Goal: Task Accomplishment & Management: Complete application form

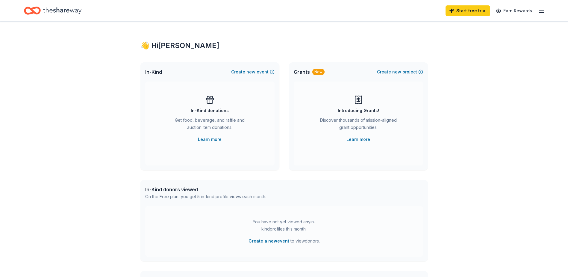
click at [204, 129] on div "Get food, beverage, and raffle and auction item donations." at bounding box center [209, 124] width 81 height 17
click at [212, 140] on link "Learn more" at bounding box center [210, 139] width 24 height 7
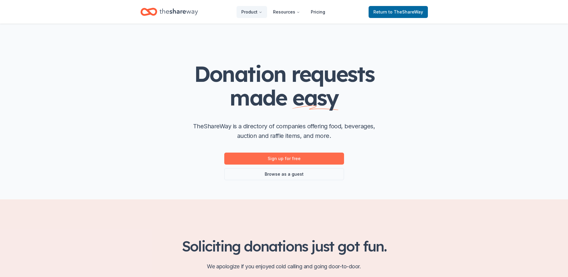
click at [289, 160] on link "Sign up for free" at bounding box center [284, 158] width 120 height 12
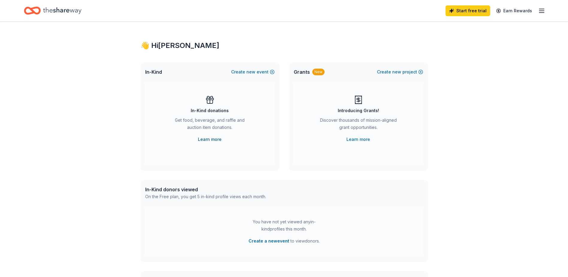
click at [216, 139] on link "Learn more" at bounding box center [210, 139] width 24 height 7
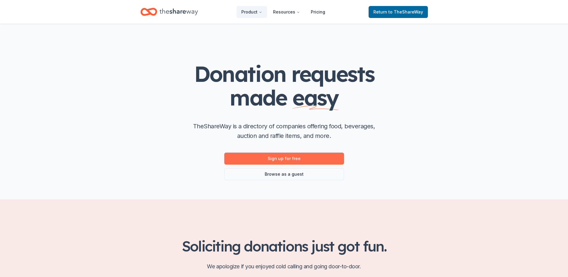
click at [289, 160] on link "Sign up for free" at bounding box center [284, 158] width 120 height 12
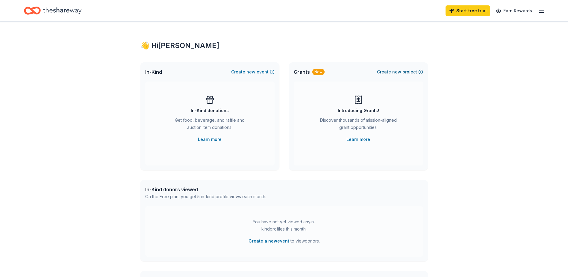
click at [409, 71] on button "Create new project" at bounding box center [400, 71] width 46 height 7
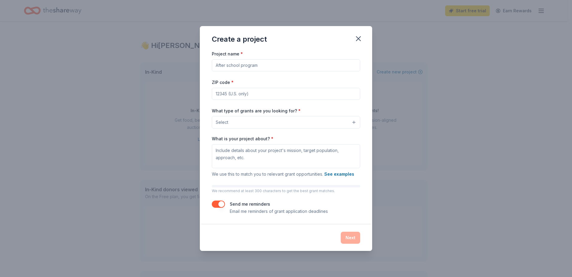
click at [244, 67] on input "Project name *" at bounding box center [286, 65] width 148 height 12
click at [356, 39] on icon "button" at bounding box center [358, 38] width 8 height 8
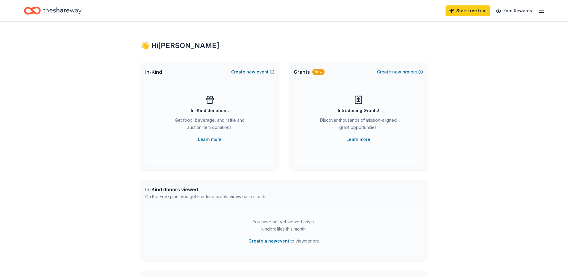
click at [265, 72] on button "Create new event" at bounding box center [252, 71] width 43 height 7
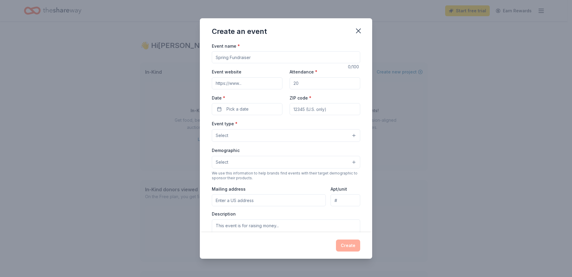
click at [251, 60] on input "Event name *" at bounding box center [286, 57] width 148 height 12
type input "10th Annual Memorial Poker Ride"
paste input "https://www.facebook.com/CampbellsportSnoCougars"
type input "https://www.facebook.com/CampbellsportSnoCougars"
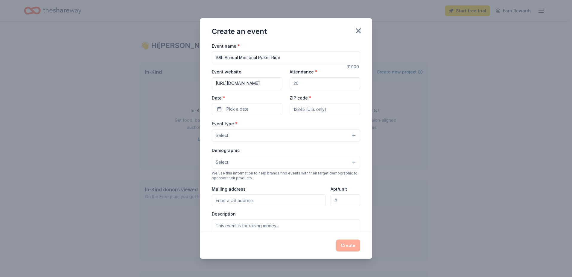
click at [309, 79] on input "Attendance *" at bounding box center [325, 83] width 71 height 12
type input "500"
click at [266, 113] on button "Pick a date" at bounding box center [247, 109] width 71 height 12
click at [276, 127] on button "Go to next month" at bounding box center [278, 125] width 8 height 8
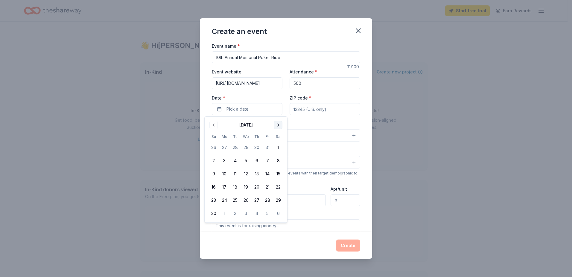
click at [276, 127] on button "Go to next month" at bounding box center [278, 125] width 8 height 8
click at [278, 187] on button "24" at bounding box center [278, 186] width 11 height 11
click at [311, 107] on input "ZIP code *" at bounding box center [325, 109] width 71 height 12
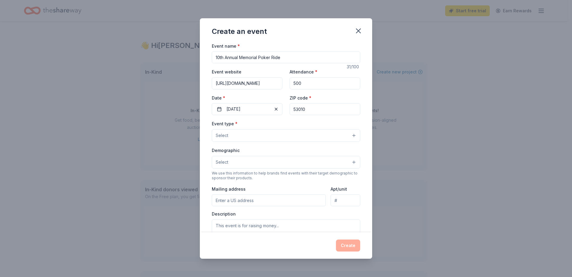
type input "53010"
click at [289, 132] on button "Select" at bounding box center [286, 135] width 148 height 13
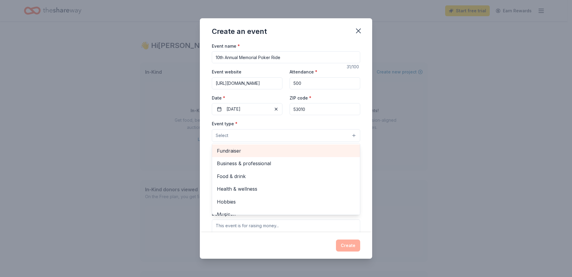
click at [243, 151] on span "Fundraiser" at bounding box center [286, 151] width 138 height 8
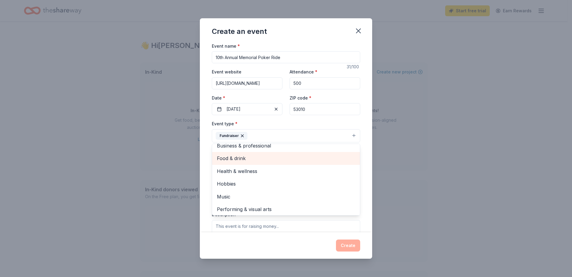
scroll to position [7, 0]
drag, startPoint x: 390, startPoint y: 157, endPoint x: 379, endPoint y: 156, distance: 11.4
click at [390, 157] on div "Create an event Event name * 10th Annual Memorial Poker Ride 31 /100 Event webs…" at bounding box center [286, 138] width 572 height 277
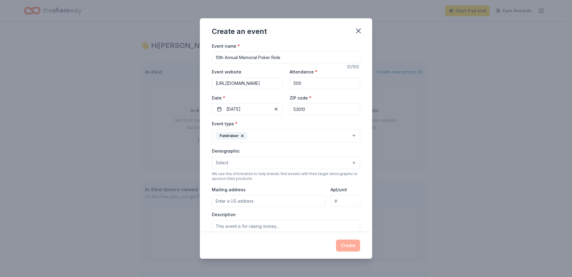
click at [327, 164] on button "Select" at bounding box center [286, 162] width 148 height 13
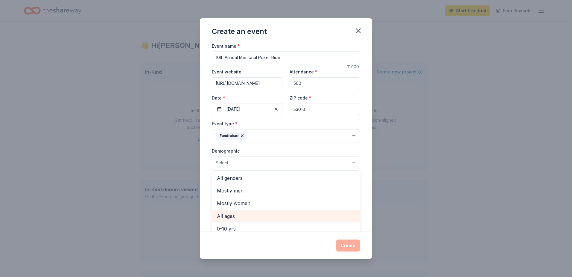
click at [233, 215] on span "All ages" at bounding box center [286, 216] width 138 height 8
click at [366, 162] on div "Event name * 10th Annual Memorial Poker Ride 31 /100 Event website https://www.…" at bounding box center [286, 137] width 172 height 190
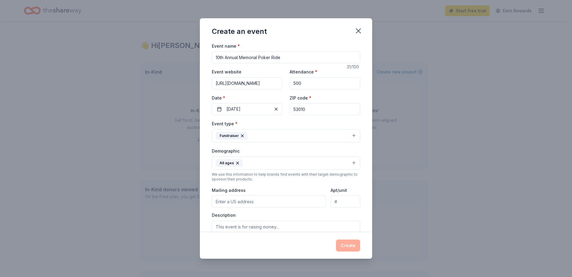
click at [301, 201] on input "Mailing address" at bounding box center [269, 201] width 114 height 12
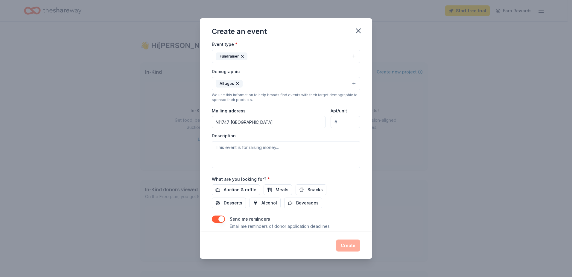
scroll to position [90, 0]
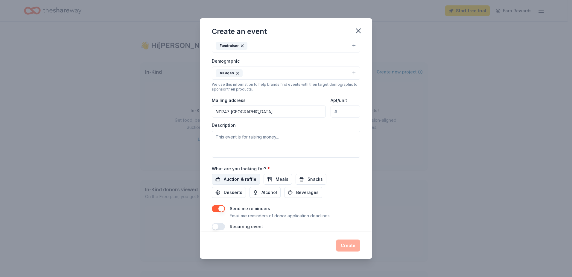
click at [247, 178] on span "Auction & raffle" at bounding box center [240, 178] width 33 height 7
click at [273, 110] on input "N11747 Mill Pond" at bounding box center [269, 111] width 114 height 12
click at [276, 109] on input "N11747 Mill Pond" at bounding box center [269, 111] width 114 height 12
drag, startPoint x: 237, startPoint y: 111, endPoint x: 194, endPoint y: 112, distance: 43.1
click at [194, 112] on div "Create an event Event name * 10th Annual Memorial Poker Ride 31 /100 Event webs…" at bounding box center [286, 138] width 572 height 277
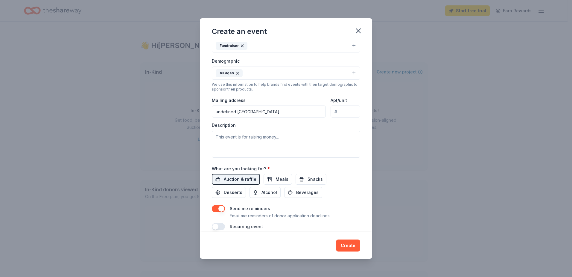
click at [273, 127] on div "Description" at bounding box center [286, 139] width 148 height 35
click at [236, 113] on input "undefined [GEOGRAPHIC_DATA]" at bounding box center [269, 111] width 114 height 12
type input "[STREET_ADDRESS]"
click at [263, 145] on textarea at bounding box center [286, 143] width 148 height 27
click at [310, 135] on textarea at bounding box center [286, 143] width 148 height 27
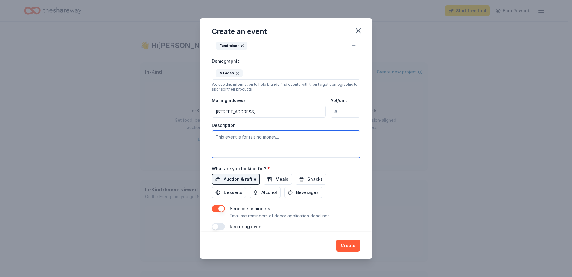
paste textarea "Our Annual Poker Ride fundraiser is being planned as we speak. The ride starts …"
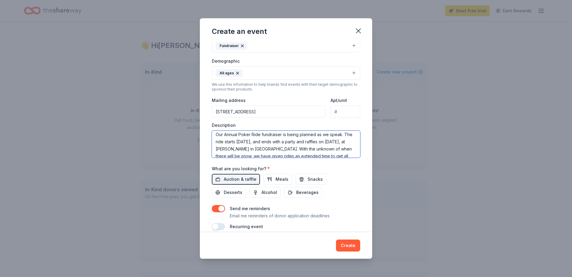
scroll to position [0, 0]
type textarea "Our Annual Poker Ride fundraiser is being planned as we speak. The ride starts …"
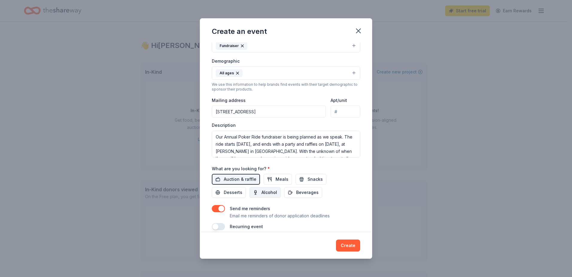
click at [257, 194] on button "Alcohol" at bounding box center [265, 192] width 31 height 11
click at [277, 176] on span "Meals" at bounding box center [282, 178] width 13 height 7
click at [308, 177] on span "Snacks" at bounding box center [315, 178] width 15 height 7
click at [230, 189] on span "Desserts" at bounding box center [233, 192] width 19 height 7
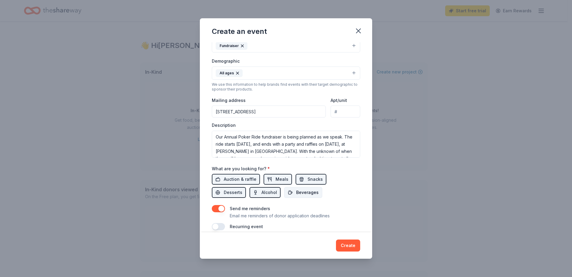
click at [305, 192] on span "Beverages" at bounding box center [307, 192] width 22 height 7
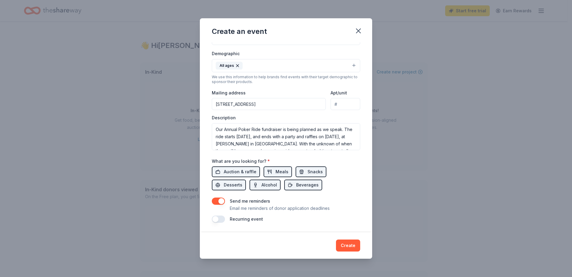
click at [218, 218] on button "button" at bounding box center [218, 218] width 13 height 7
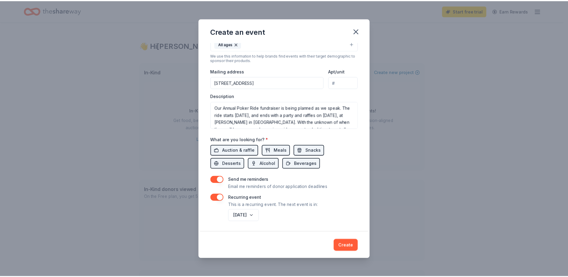
scroll to position [0, 0]
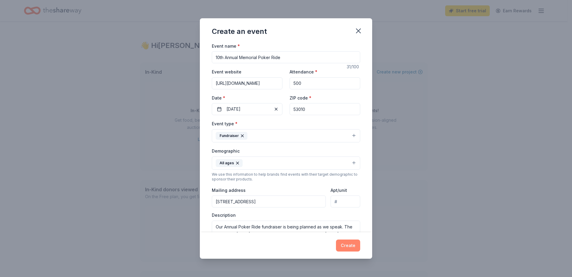
click at [348, 246] on button "Create" at bounding box center [348, 245] width 24 height 12
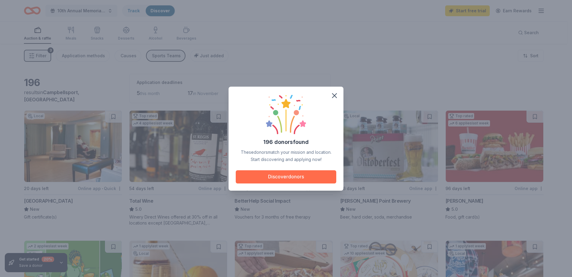
click at [319, 177] on button "Discover donors" at bounding box center [286, 176] width 101 height 13
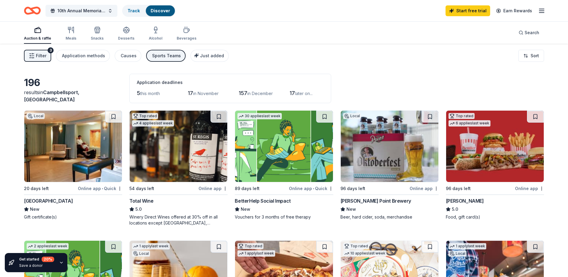
click at [178, 215] on div "Winery Direct Wines offered at 30% off in all locations except CT, MA, and othe…" at bounding box center [178, 220] width 98 height 12
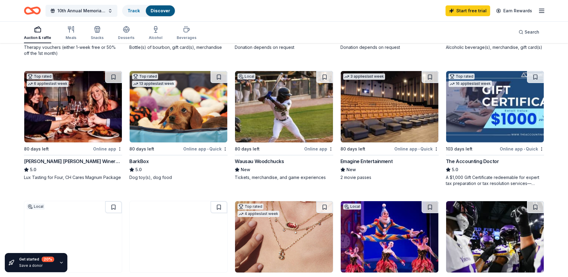
scroll to position [389, 0]
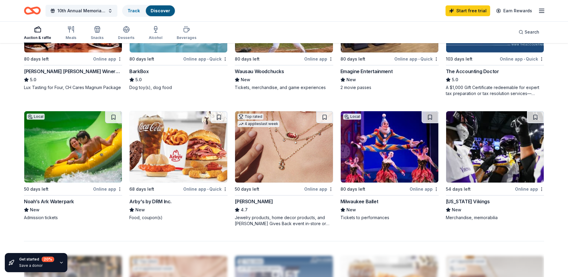
click at [54, 201] on div "Noah’s Ark Waterpark" at bounding box center [49, 201] width 50 height 7
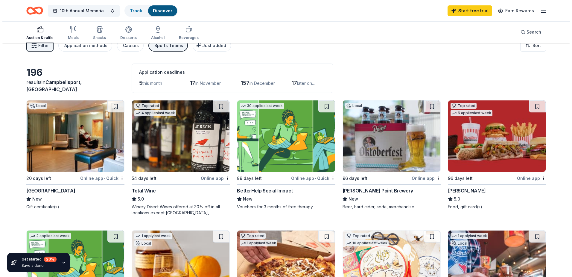
scroll to position [0, 0]
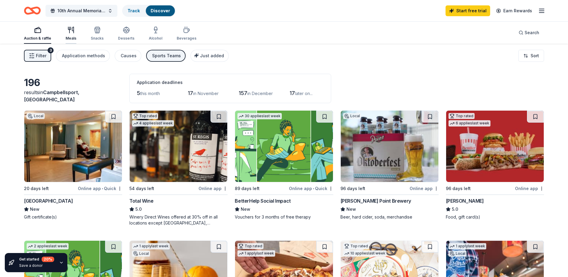
click at [73, 32] on icon "button" at bounding box center [70, 29] width 7 height 7
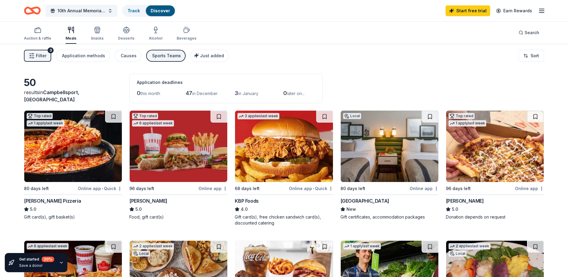
click at [47, 55] on button "Filter 3" at bounding box center [37, 56] width 27 height 12
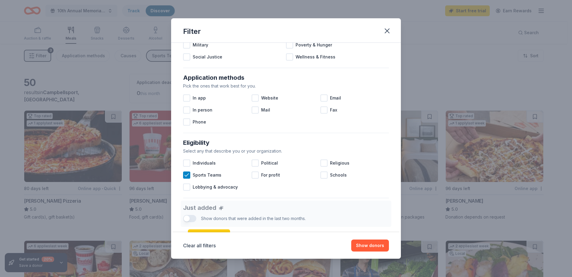
scroll to position [180, 0]
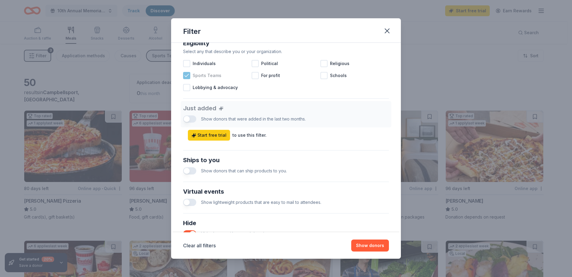
click at [189, 75] on icon at bounding box center [187, 75] width 6 height 6
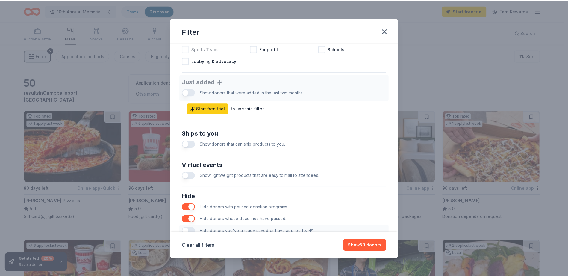
scroll to position [245, 0]
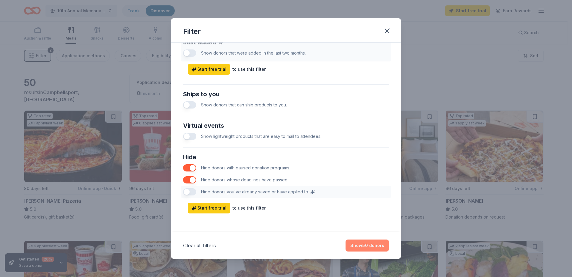
click at [376, 245] on button "Show 50 donors" at bounding box center [367, 245] width 43 height 12
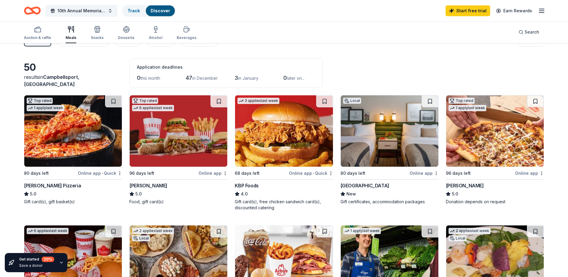
scroll to position [0, 0]
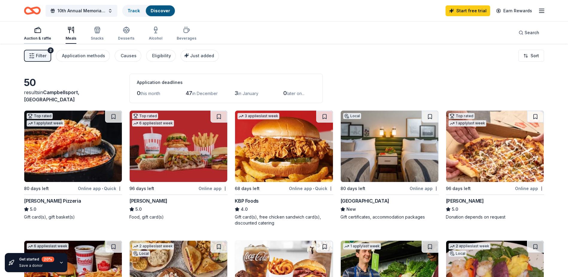
click at [35, 32] on rect "button" at bounding box center [38, 31] width 6 height 4
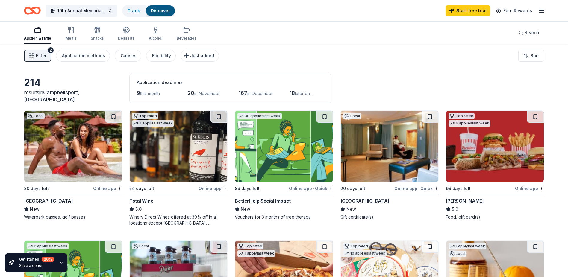
click at [58, 200] on div "Chula Vista Resort" at bounding box center [48, 200] width 49 height 7
click at [44, 56] on span "Filter" at bounding box center [41, 55] width 10 height 7
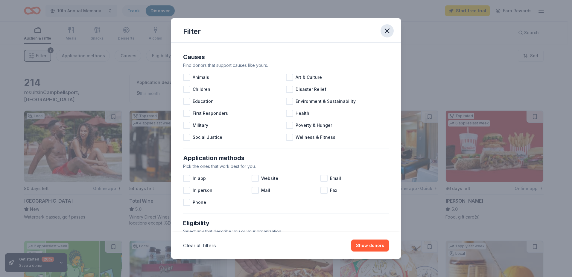
click at [388, 30] on icon "button" at bounding box center [387, 31] width 4 height 4
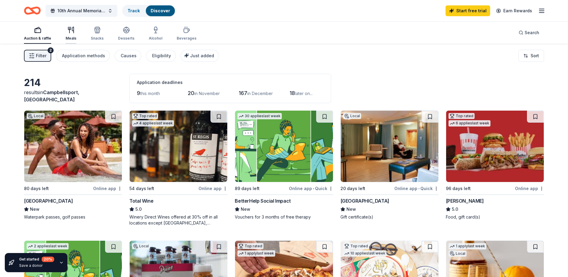
click at [68, 31] on icon "button" at bounding box center [70, 29] width 7 height 7
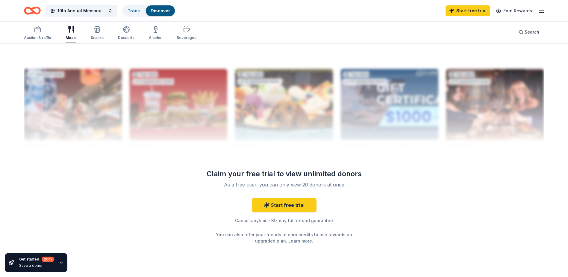
scroll to position [587, 0]
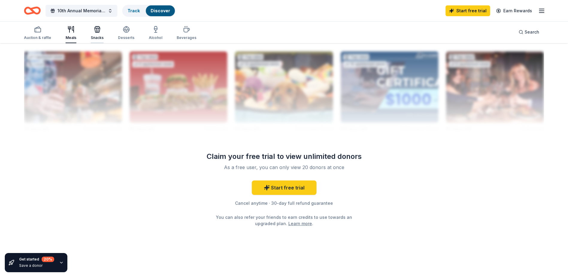
click at [98, 29] on icon "button" at bounding box center [97, 29] width 7 height 7
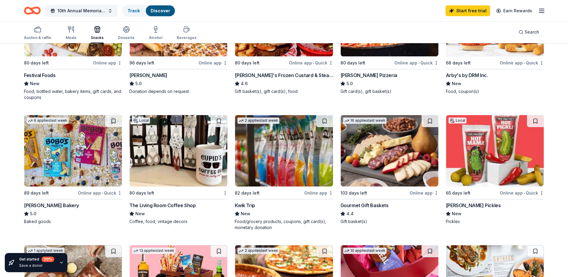
scroll to position [60, 0]
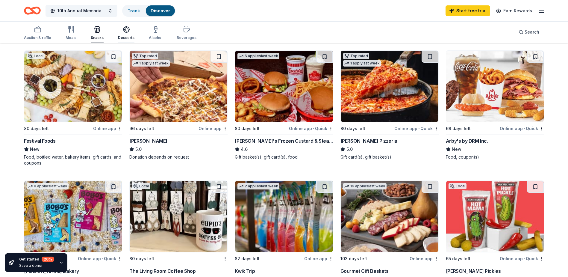
click at [125, 34] on div "Desserts" at bounding box center [126, 33] width 16 height 14
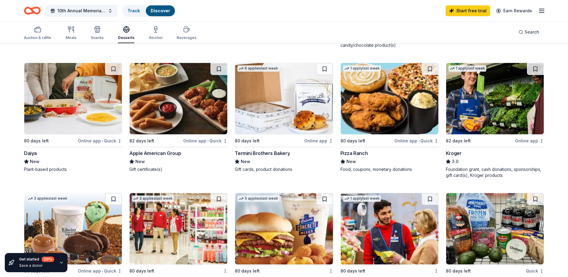
scroll to position [449, 0]
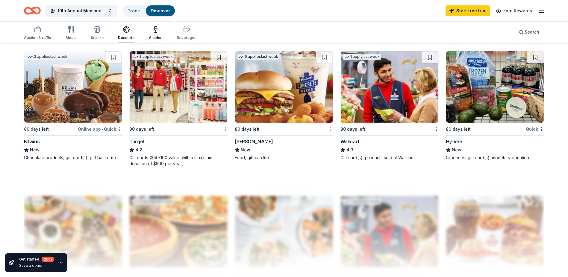
click at [154, 28] on icon "button" at bounding box center [155, 29] width 7 height 7
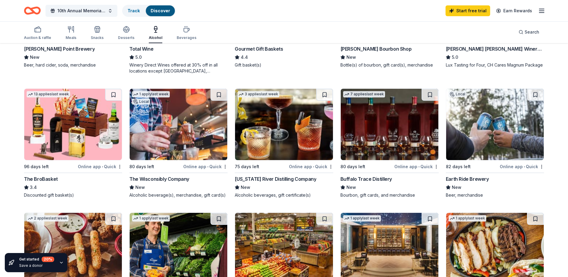
scroll to position [58, 0]
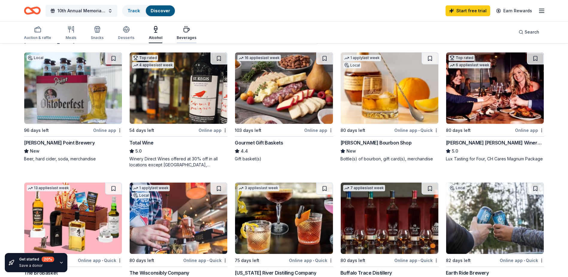
click at [179, 33] on div "button" at bounding box center [187, 29] width 20 height 7
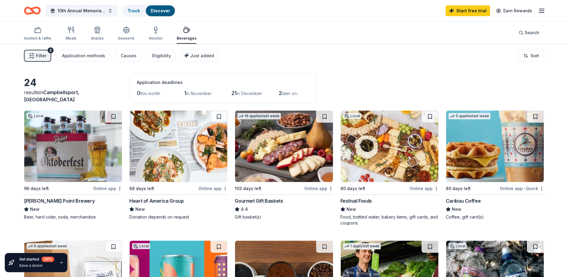
click at [541, 13] on icon "button" at bounding box center [541, 10] width 7 height 7
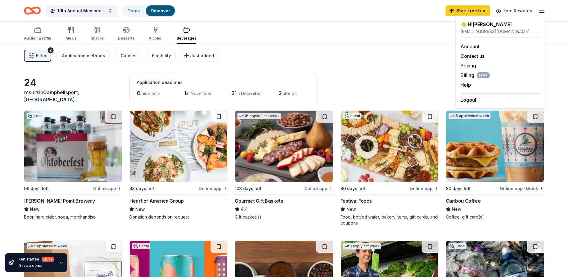
click at [541, 13] on icon "button" at bounding box center [541, 10] width 7 height 7
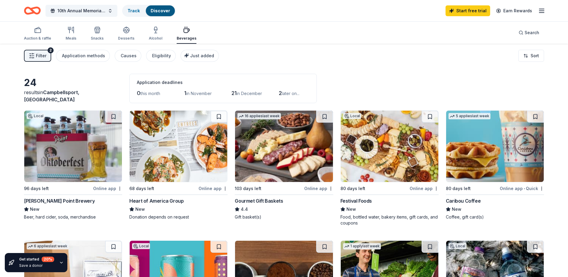
click at [47, 59] on button "Filter 2" at bounding box center [37, 56] width 27 height 12
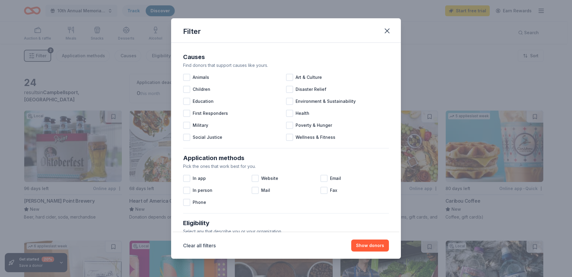
click at [47, 59] on div "Filter Causes Find donors that support causes like yours. Animals Art & Culture…" at bounding box center [286, 138] width 572 height 277
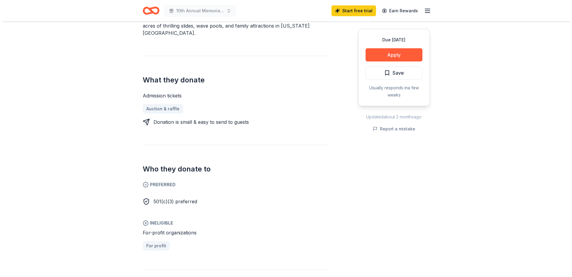
scroll to position [60, 0]
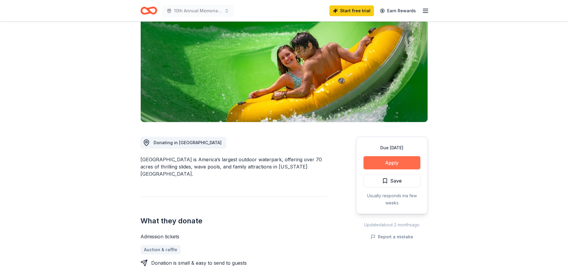
click at [401, 160] on button "Apply" at bounding box center [391, 162] width 57 height 13
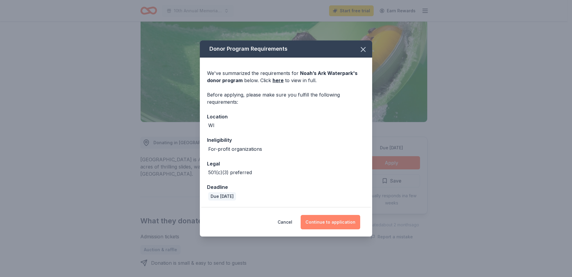
click at [323, 222] on button "Continue to application" at bounding box center [331, 222] width 60 height 14
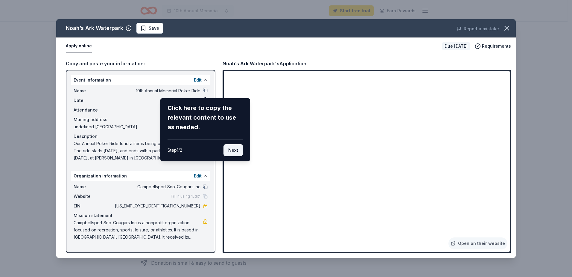
click at [236, 150] on button "Next" at bounding box center [233, 150] width 19 height 12
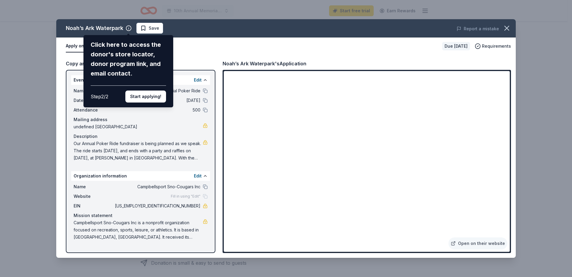
click at [200, 81] on div "Noah’s Ark Waterpark Click here to access the donor's store locator, donor prog…" at bounding box center [286, 138] width 460 height 238
click at [153, 97] on button "Start applying!" at bounding box center [145, 96] width 41 height 12
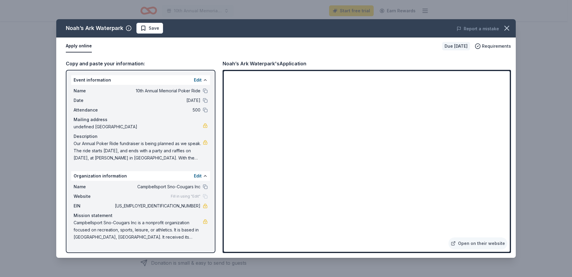
click at [195, 82] on div "Noah’s Ark Waterpark Save Report a mistake Apply online Due [DATE] Requirements…" at bounding box center [286, 138] width 460 height 238
click at [200, 80] on div "Noah’s Ark Waterpark Save Report a mistake Apply online Due [DATE] Requirements…" at bounding box center [286, 138] width 460 height 238
click at [199, 79] on button "Edit" at bounding box center [198, 79] width 8 height 7
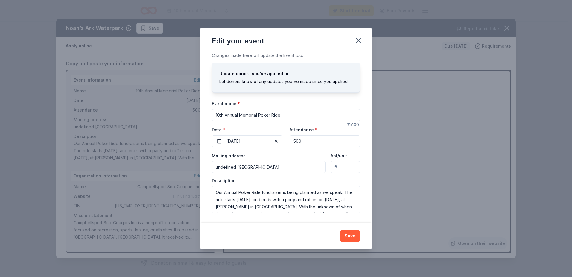
drag, startPoint x: 236, startPoint y: 169, endPoint x: 194, endPoint y: 166, distance: 42.3
click at [194, 166] on div "Edit your event Changes made here will update the Event too. Update donors you'…" at bounding box center [286, 138] width 572 height 277
type input "[STREET_ADDRESS]"
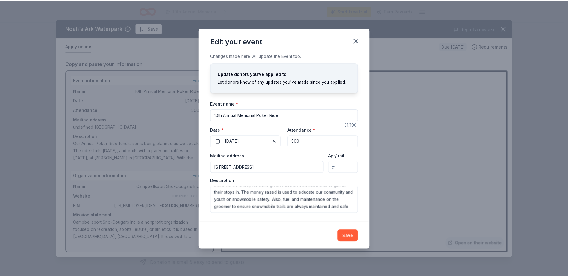
scroll to position [36, 0]
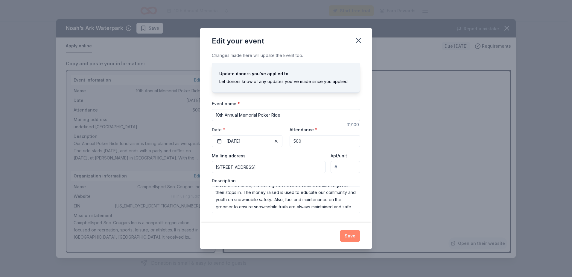
click at [347, 237] on button "Save" at bounding box center [350, 236] width 20 height 12
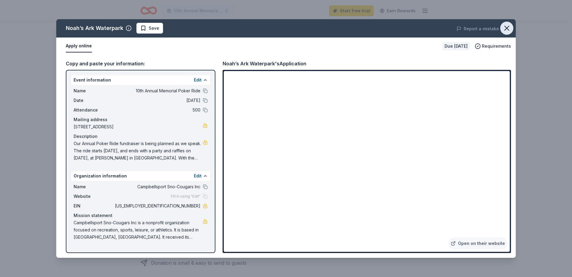
click at [509, 28] on icon "button" at bounding box center [507, 28] width 8 height 8
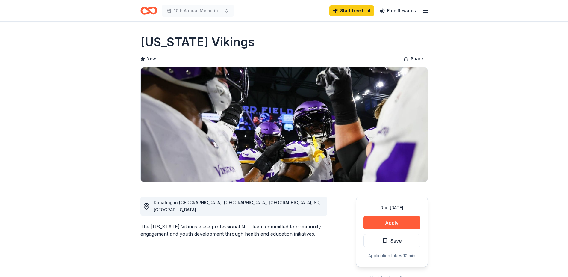
scroll to position [90, 0]
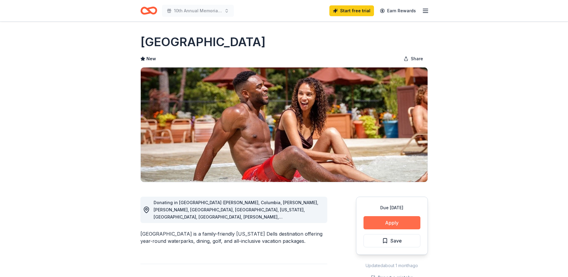
click at [399, 223] on button "Apply" at bounding box center [391, 222] width 57 height 13
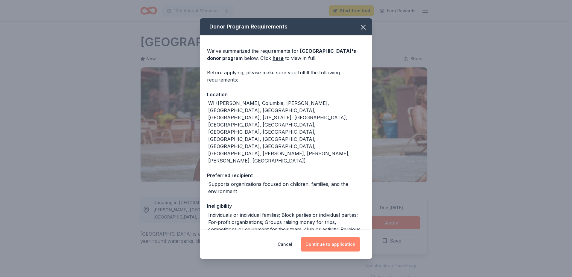
click at [326, 243] on button "Continue to application" at bounding box center [331, 244] width 60 height 14
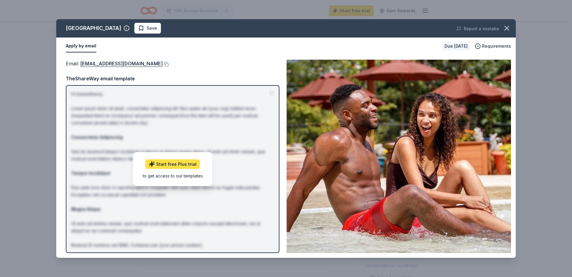
click at [175, 163] on link "Start free Plus trial" at bounding box center [172, 164] width 55 height 10
